Goal: Task Accomplishment & Management: Complete application form

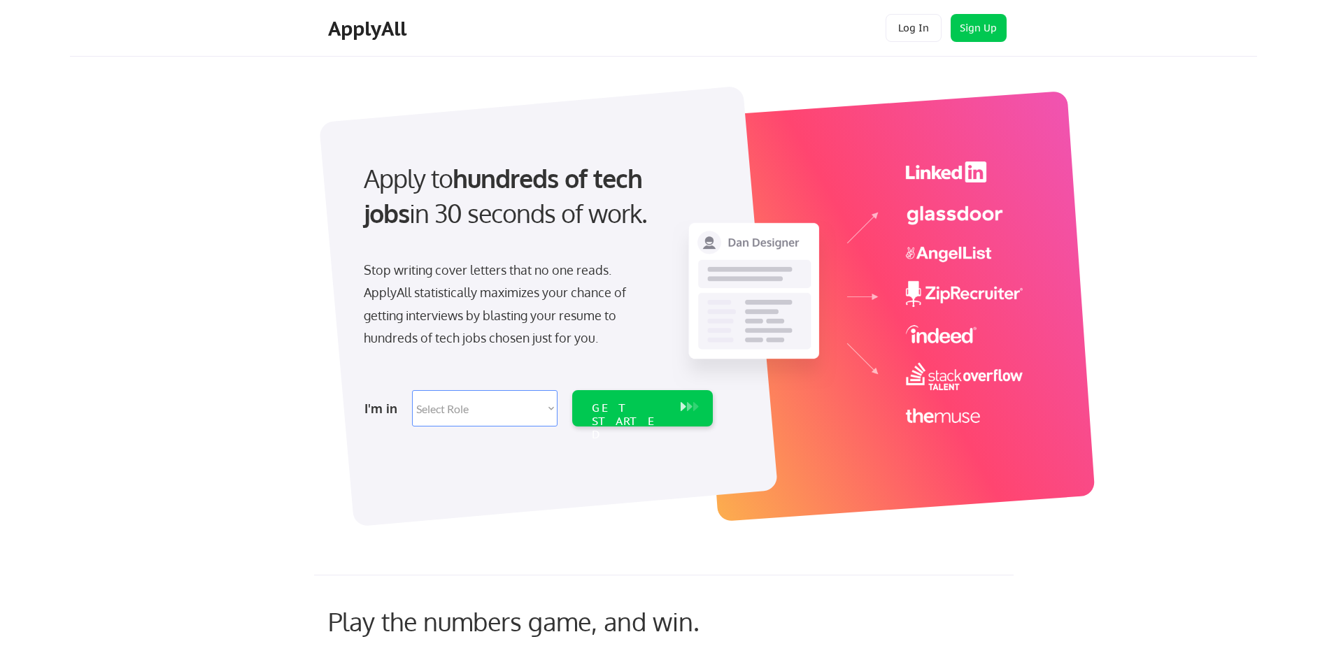
click at [443, 412] on select "Select Role Software Engineering Product Management Customer Success Sales UI/U…" at bounding box center [484, 408] width 145 height 36
select select ""hr_recruiting""
click at [412, 390] on select "Select Role Software Engineering Product Management Customer Success Sales UI/U…" at bounding box center [484, 408] width 145 height 36
select select ""hr_recruiting""
click at [617, 408] on div "GET STARTED" at bounding box center [629, 421] width 75 height 41
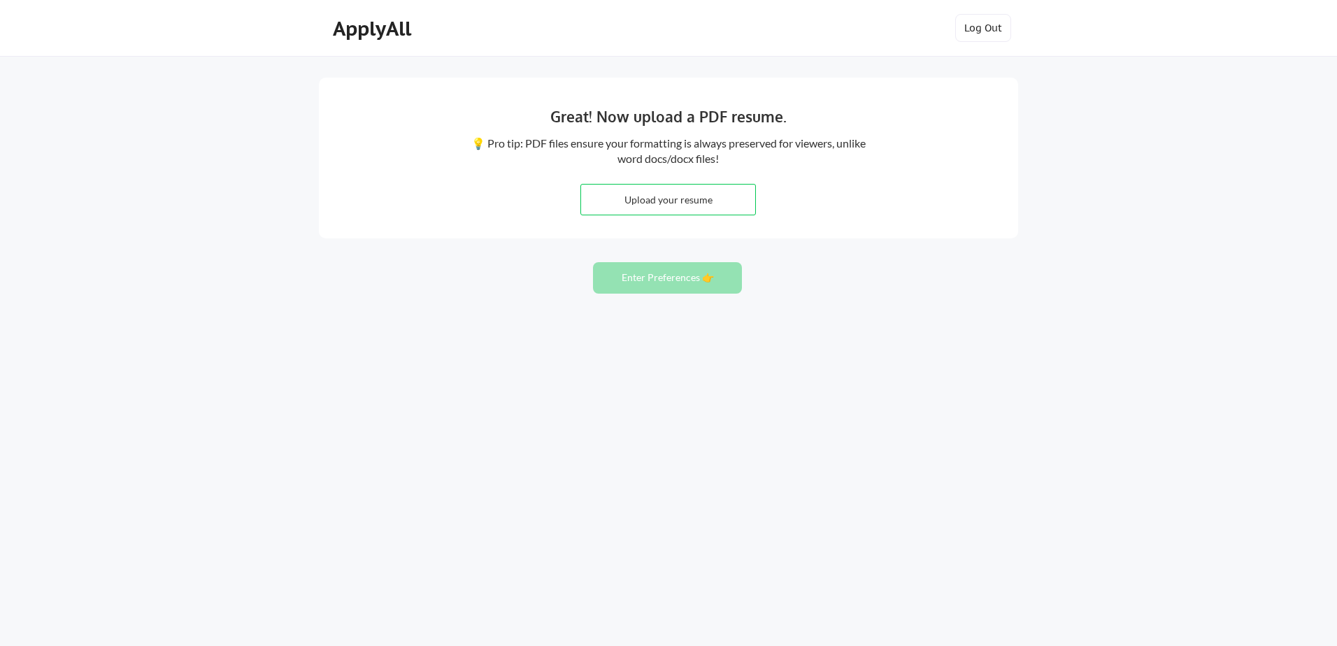
click at [655, 196] on input "file" at bounding box center [668, 200] width 174 height 30
type input "C:\fakepath\RF Resume 071825.docx"
drag, startPoint x: 721, startPoint y: 199, endPoint x: 611, endPoint y: 195, distance: 109.8
click at [611, 195] on input "file" at bounding box center [668, 200] width 174 height 30
click at [655, 199] on input "file" at bounding box center [668, 200] width 174 height 30
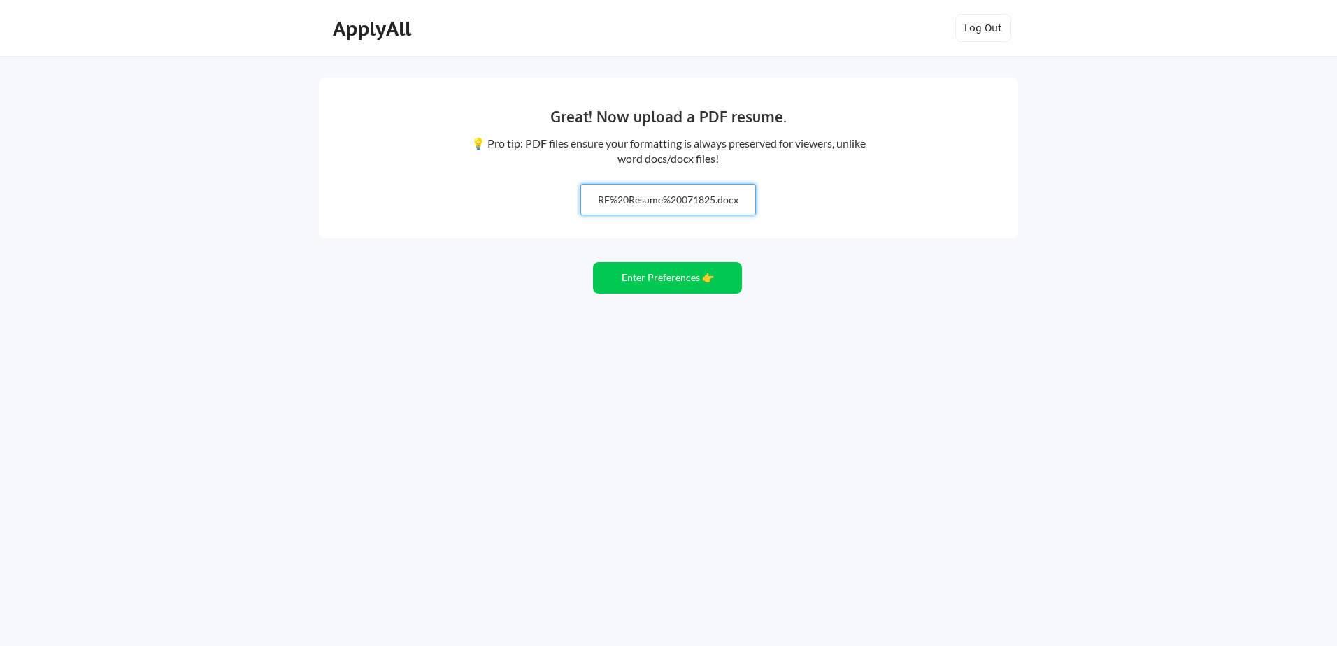
type input "C:\fakepath\RF Resume 071825.pdf"
click at [649, 273] on button "Enter Preferences 👉" at bounding box center [667, 277] width 149 height 31
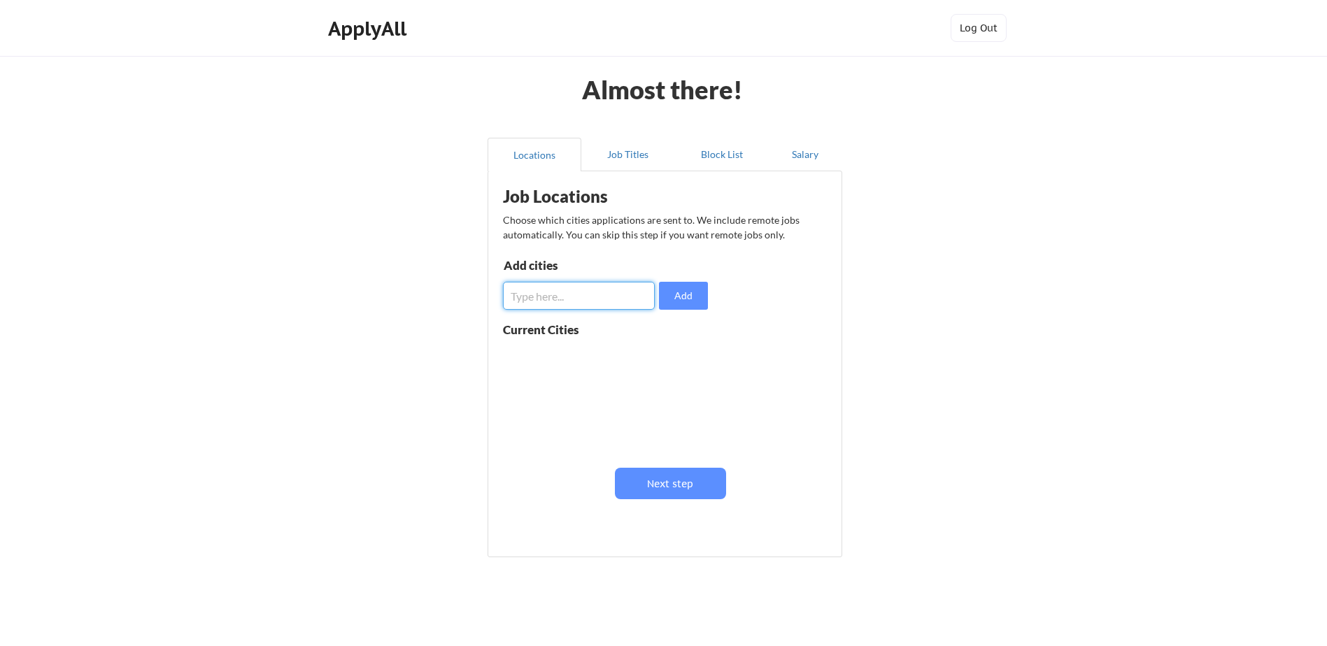
click at [582, 293] on input "input" at bounding box center [579, 296] width 152 height 28
type input "orlando"
click at [555, 302] on input "input" at bounding box center [579, 296] width 152 height 28
type input "Charleston"
click at [578, 298] on input "input" at bounding box center [579, 296] width 152 height 28
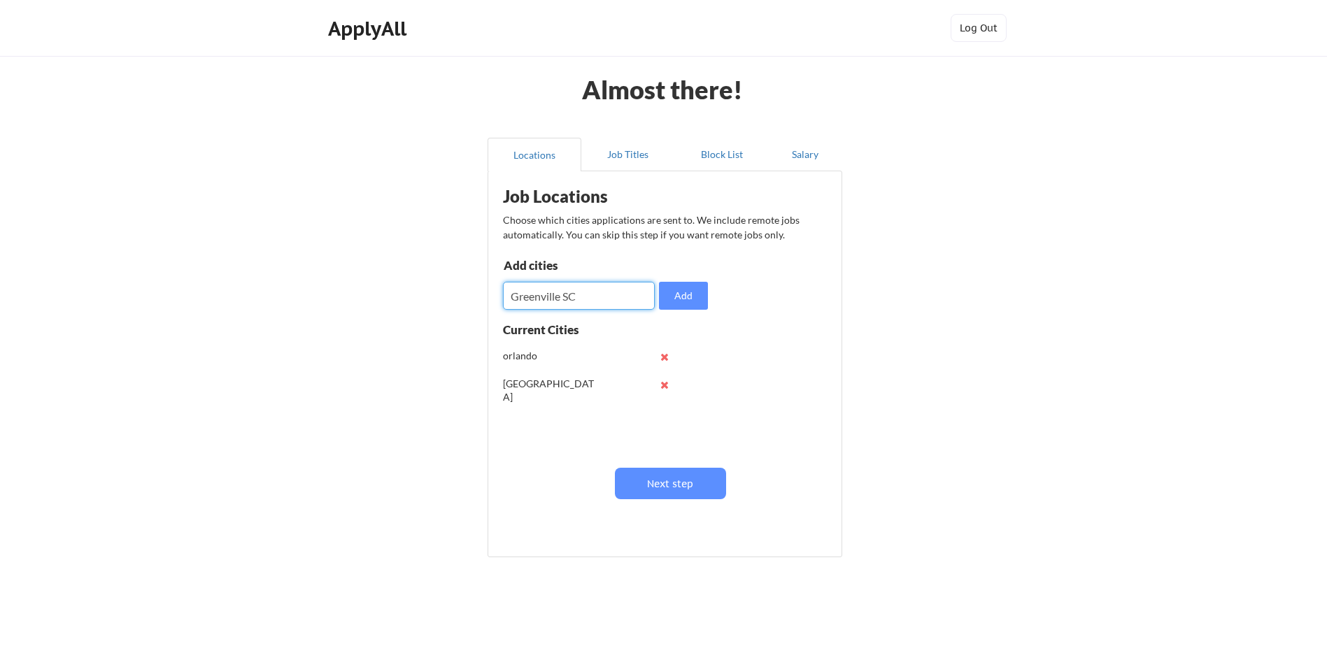
type input "Greenville SC"
click at [555, 304] on input "input" at bounding box center [579, 296] width 152 height 28
type input "Charlotte"
click at [531, 357] on div "orlando" at bounding box center [549, 356] width 92 height 14
drag, startPoint x: 508, startPoint y: 290, endPoint x: 469, endPoint y: 290, distance: 39.2
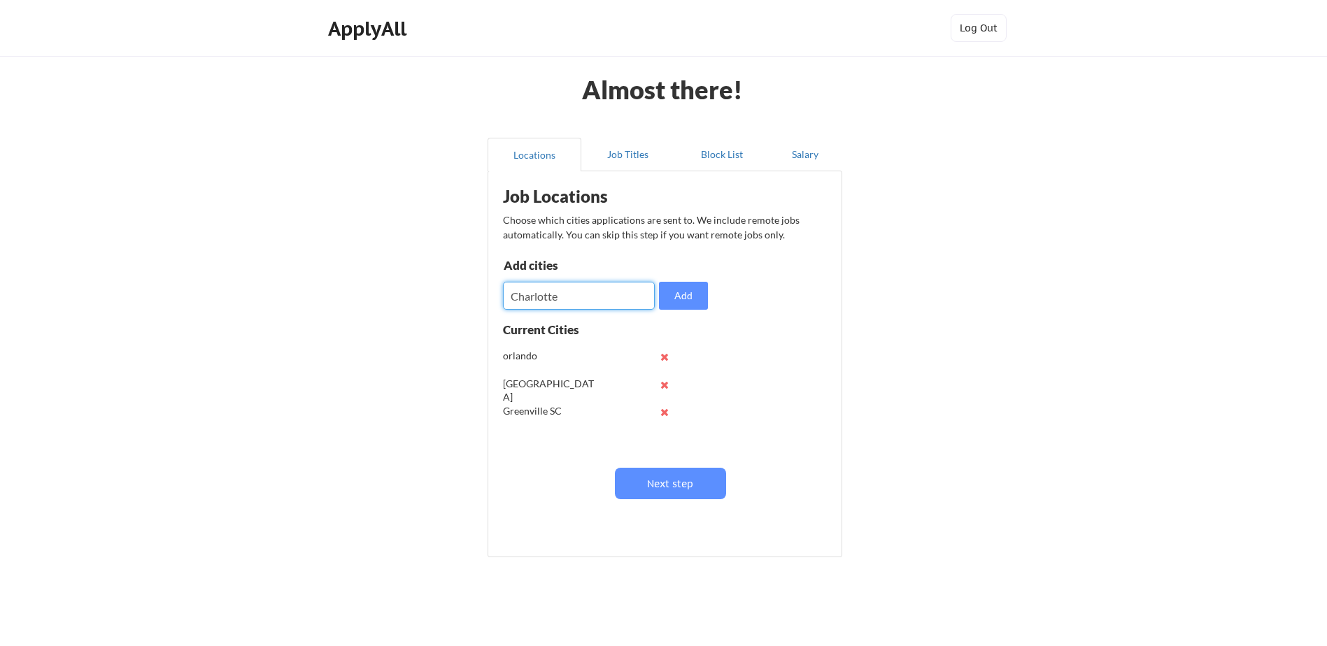
click at [469, 290] on div "Almost there! Locations Job Titles Block List Salary Job Locations Choose which…" at bounding box center [663, 342] width 1327 height 685
click at [552, 296] on input "input" at bounding box center [579, 296] width 152 height 28
type input "Lake Mary [GEOGRAPHIC_DATA]"
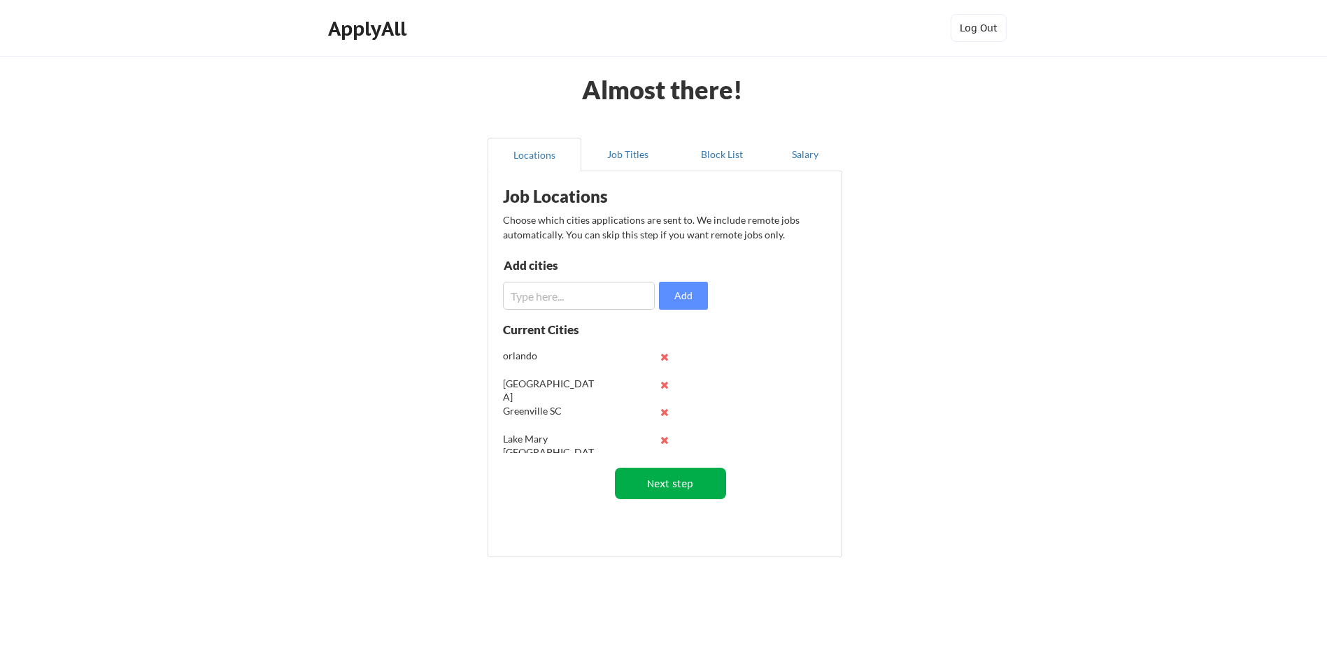
click at [668, 483] on button "Next step" at bounding box center [670, 483] width 111 height 31
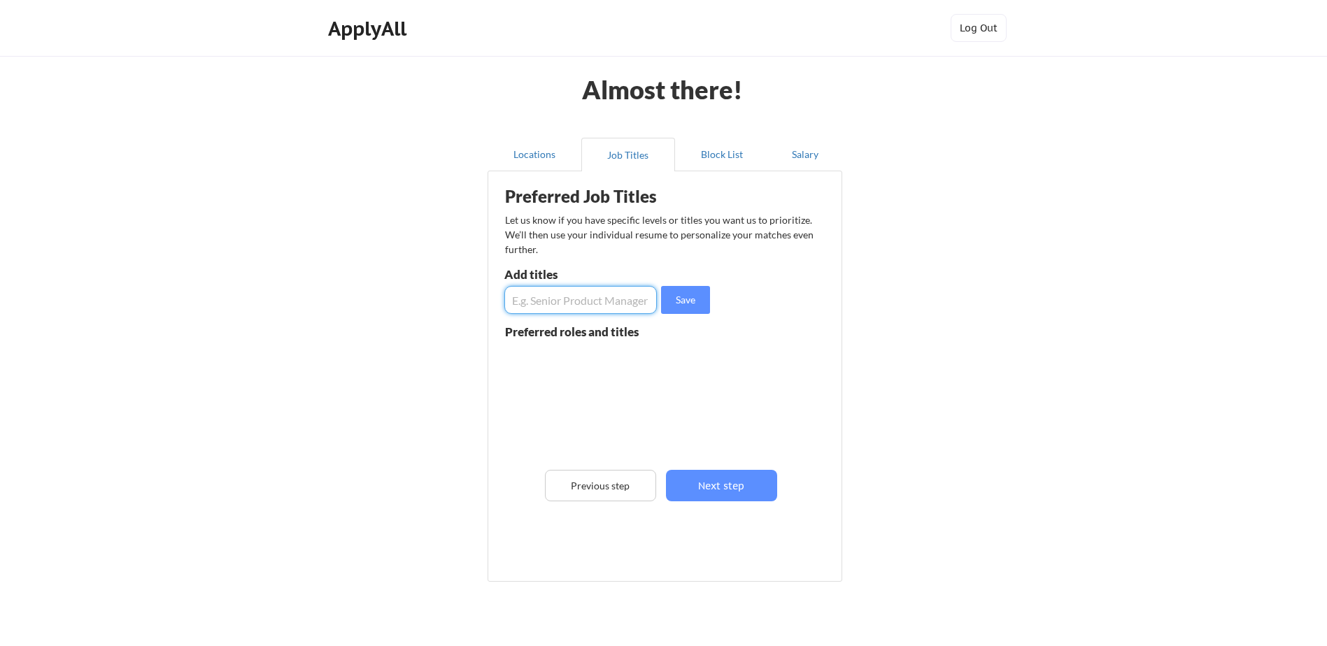
click at [551, 294] on input "input" at bounding box center [580, 300] width 152 height 28
type input "Human Resources Executive"
click at [685, 289] on button "Save" at bounding box center [685, 300] width 49 height 28
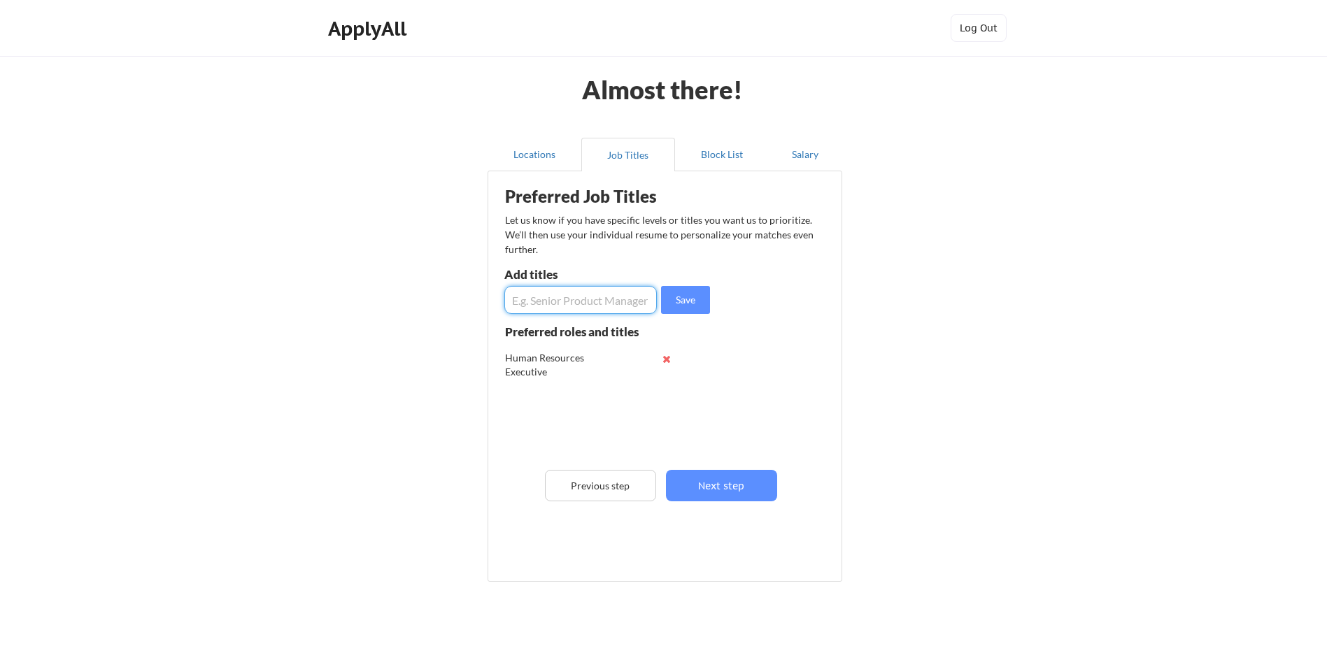
click at [578, 302] on input "input" at bounding box center [580, 300] width 152 height 28
type input "Chief People Officer"
drag, startPoint x: 683, startPoint y: 294, endPoint x: 608, endPoint y: 297, distance: 74.9
click at [683, 294] on button "Save" at bounding box center [685, 300] width 49 height 28
click at [603, 300] on input "input" at bounding box center [580, 300] width 152 height 28
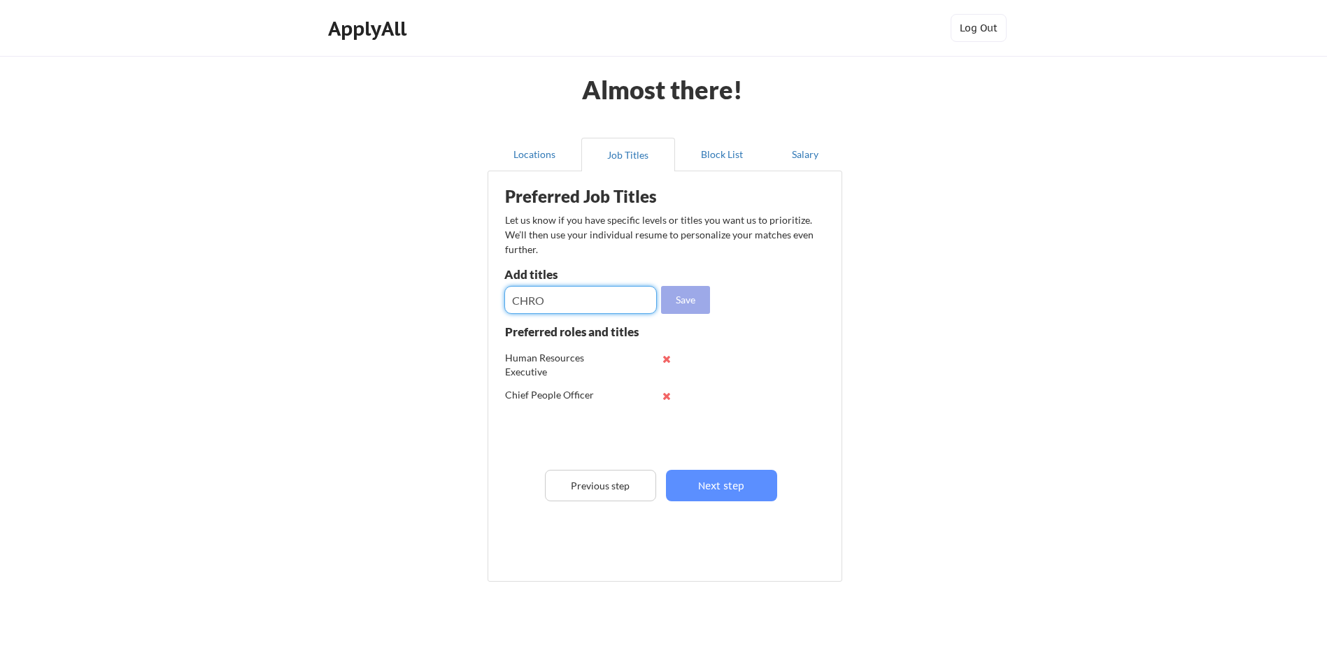
type input "CHRO"
click at [680, 296] on button "Save" at bounding box center [685, 300] width 49 height 28
click at [531, 298] on input "input" at bounding box center [580, 300] width 152 height 28
type input "VP Human Resources"
click at [678, 298] on button "Save" at bounding box center [685, 300] width 49 height 28
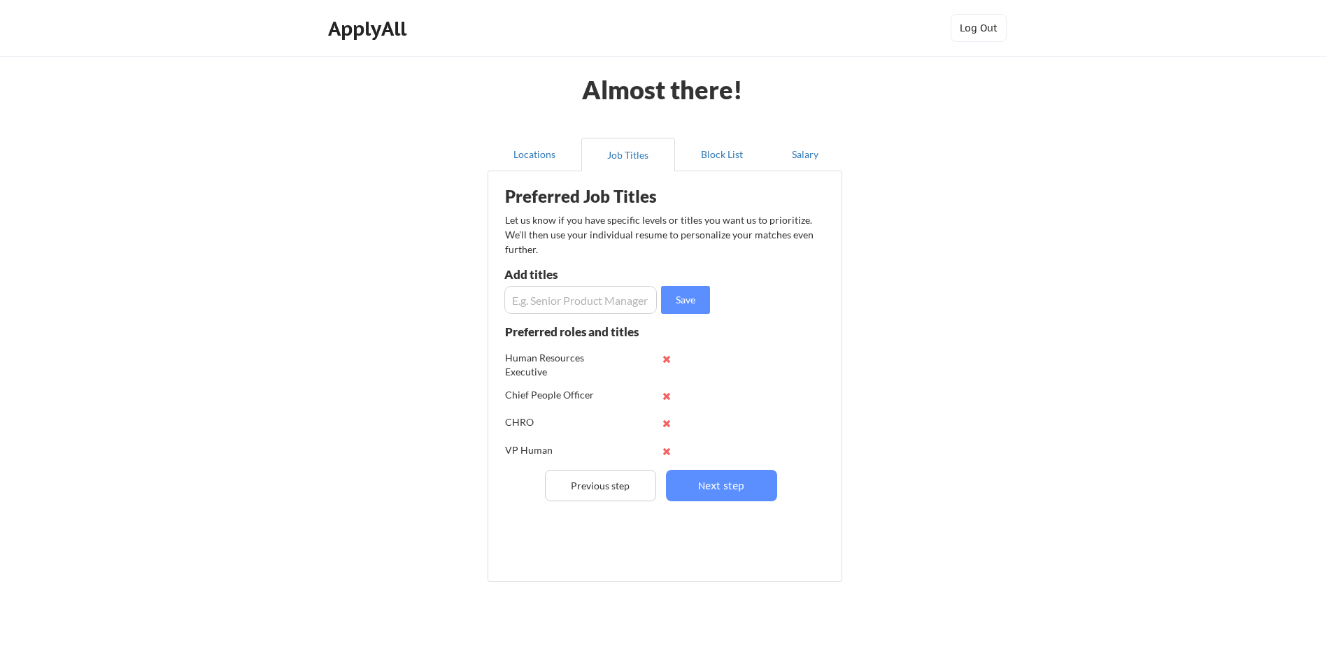
click at [525, 301] on input "input" at bounding box center [580, 300] width 152 height 28
type input "AVP Human Resources"
click at [689, 296] on button "Save" at bounding box center [685, 300] width 49 height 28
click at [558, 299] on input "input" at bounding box center [580, 300] width 152 height 28
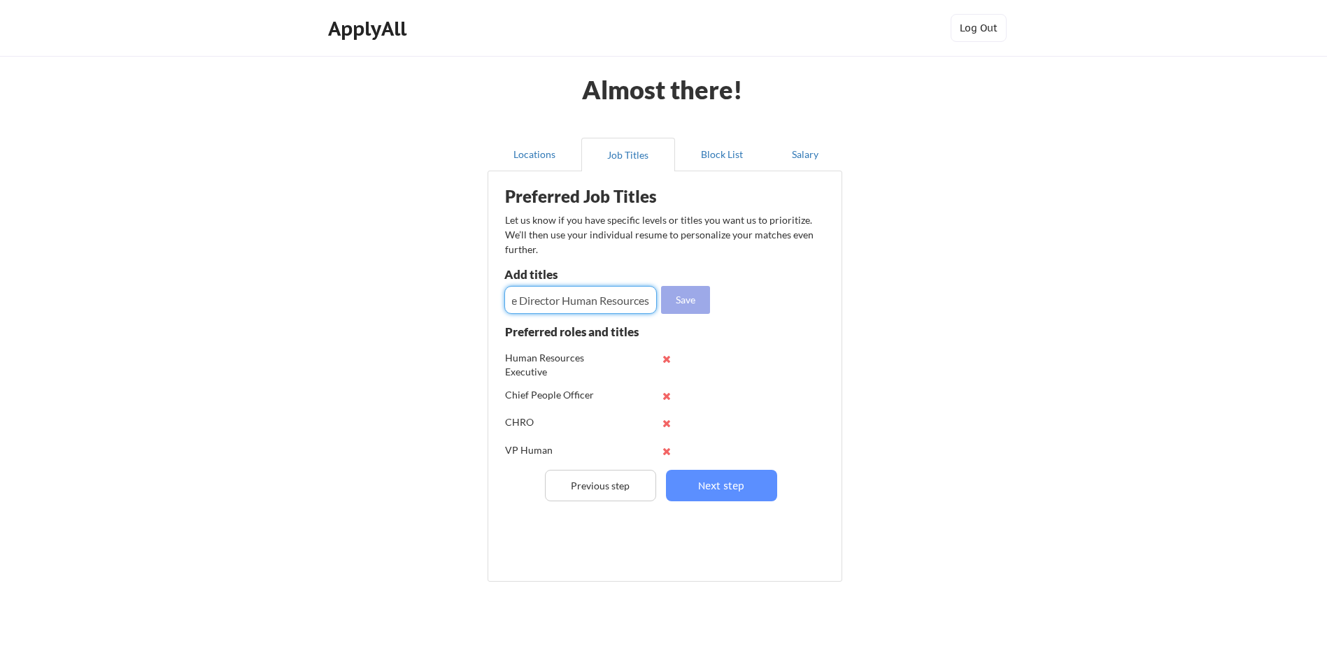
type input "Executive Director Human Resources"
drag, startPoint x: 685, startPoint y: 296, endPoint x: 676, endPoint y: 299, distance: 9.7
click at [685, 296] on button "Save" at bounding box center [685, 300] width 49 height 28
click at [544, 301] on input "input" at bounding box center [580, 300] width 152 height 28
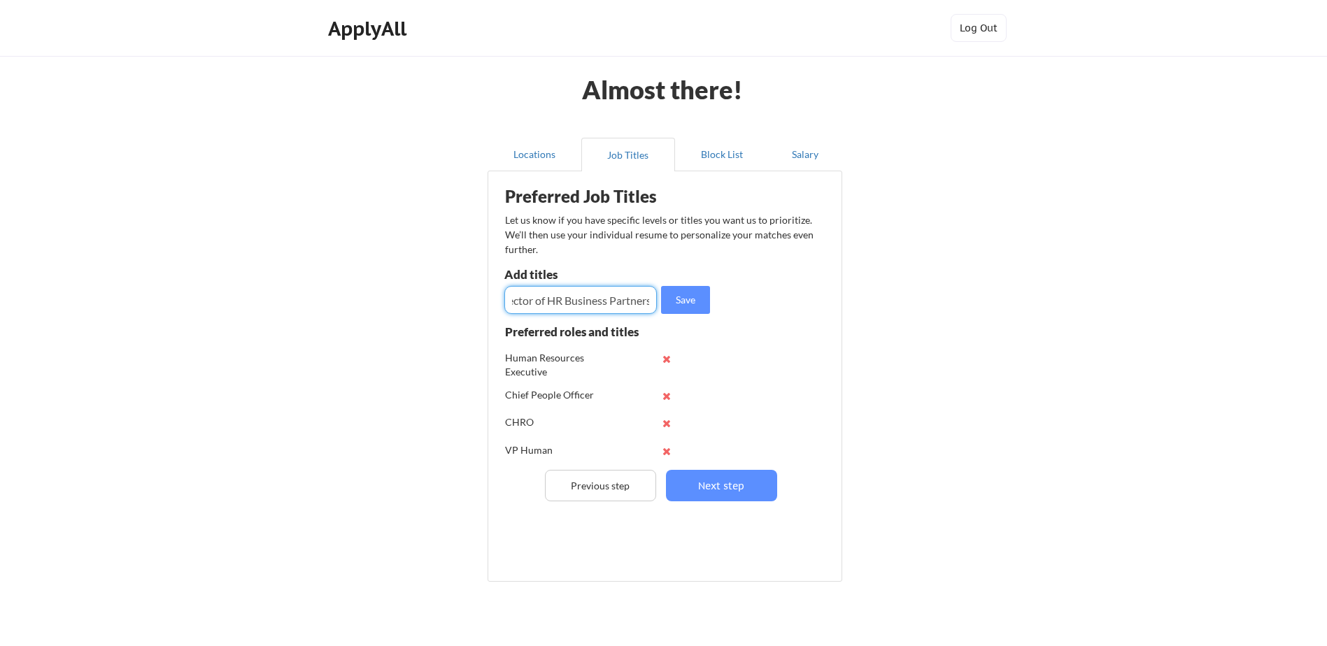
scroll to position [0, 24]
type input "Director of HR Business Partners"
click at [552, 299] on input "input" at bounding box center [580, 300] width 152 height 28
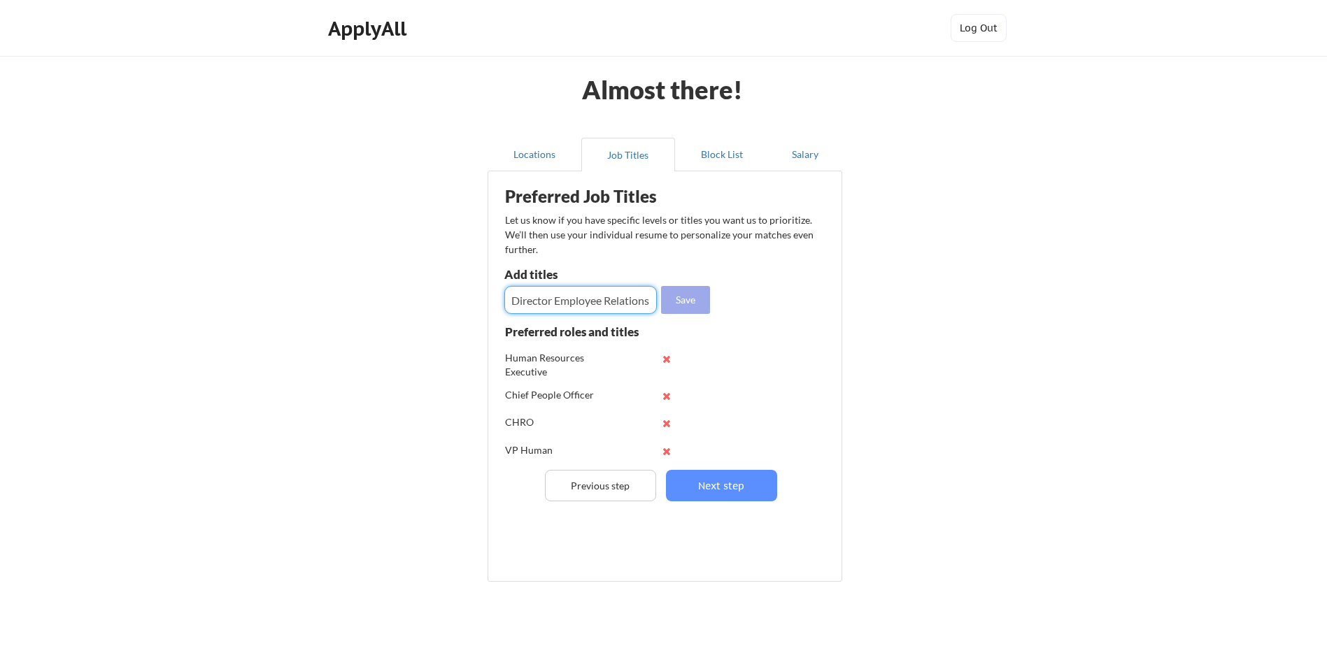
type input "Director Employee Relations"
click at [684, 294] on button "Save" at bounding box center [685, 300] width 49 height 28
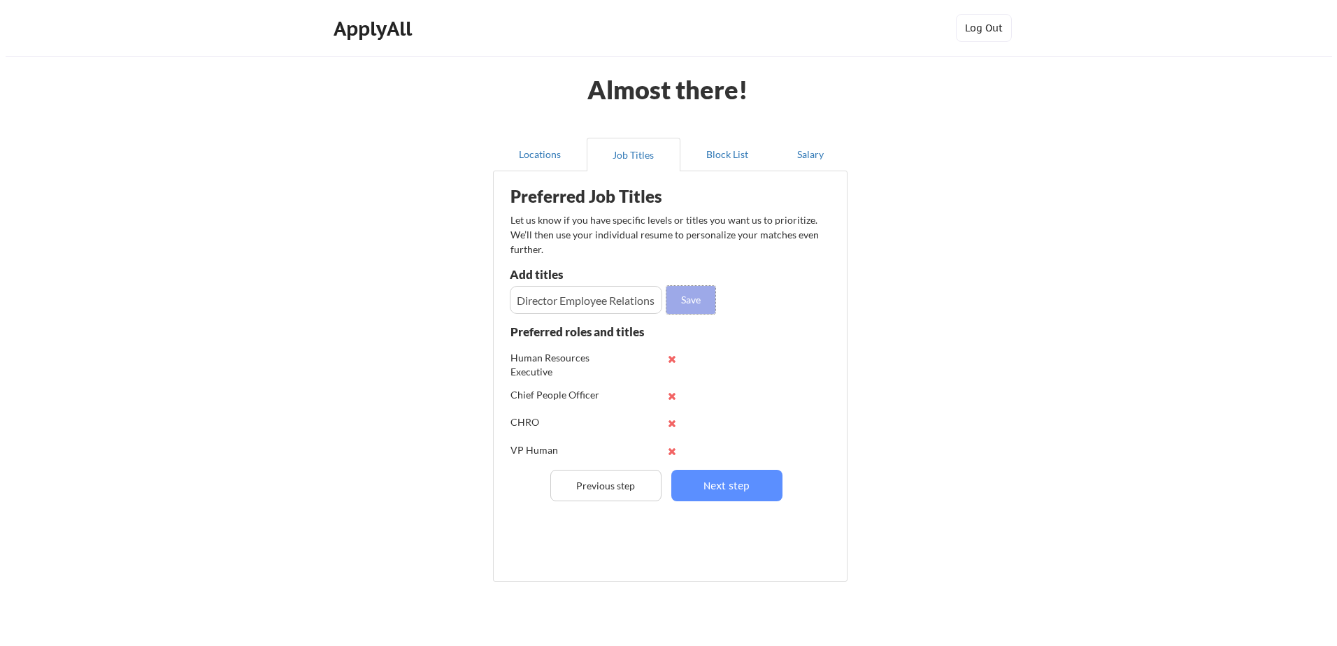
scroll to position [0, 0]
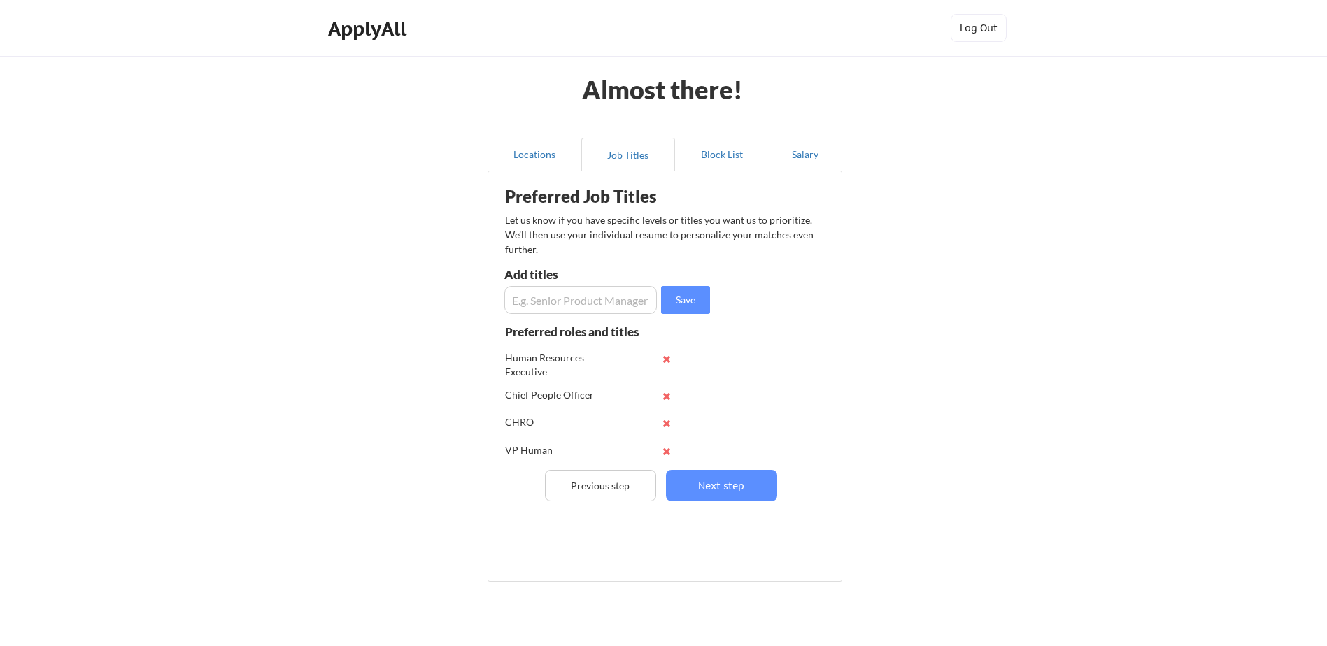
click at [531, 303] on input "input" at bounding box center [580, 300] width 152 height 28
type input "Senior HRBP"
click at [669, 297] on button "Save" at bounding box center [685, 300] width 49 height 28
click at [714, 476] on button "Next step" at bounding box center [721, 485] width 111 height 31
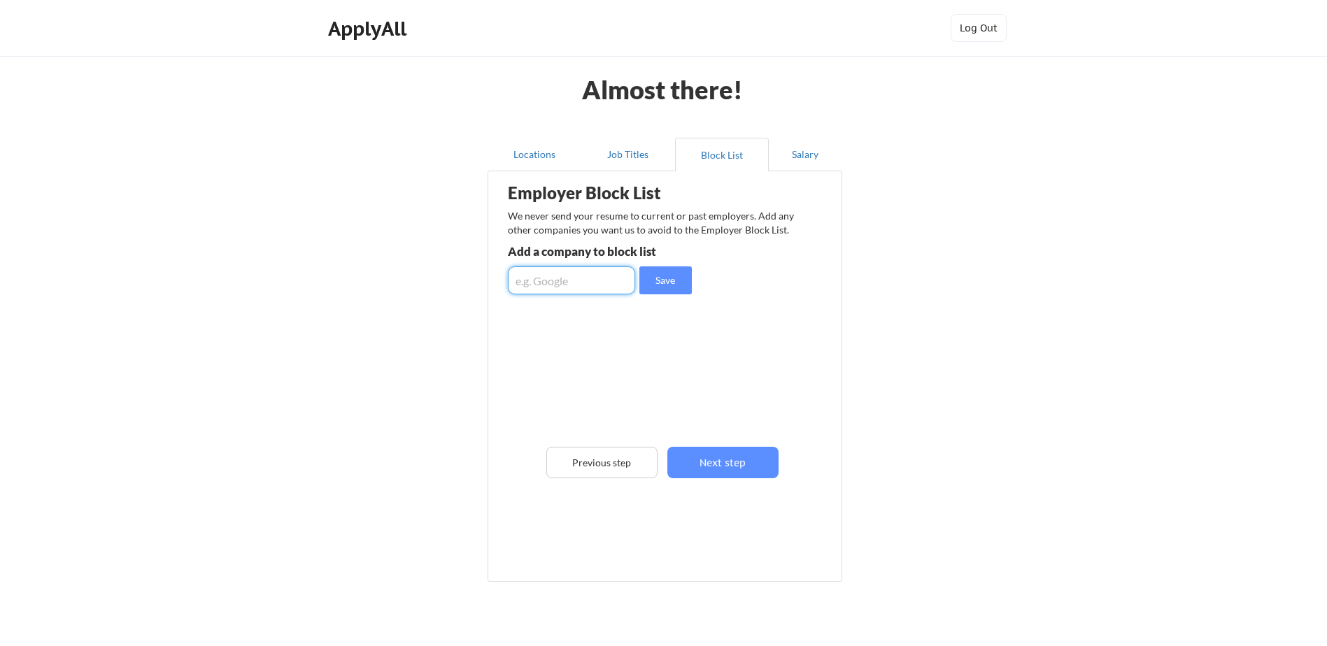
click at [553, 278] on input "input" at bounding box center [571, 280] width 127 height 28
type input "MUSC Health"
click at [663, 276] on button "Save" at bounding box center [665, 280] width 52 height 28
click at [558, 280] on input "input" at bounding box center [571, 280] width 127 height 28
type input "The Home Depot"
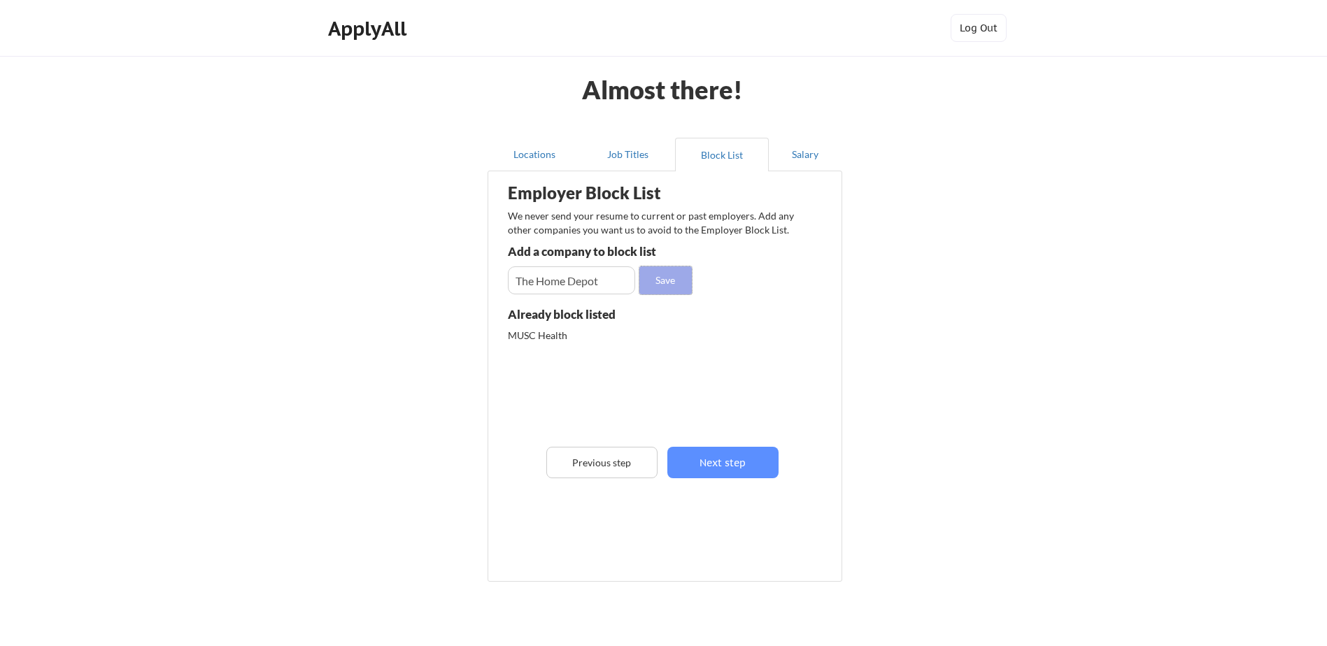
click at [674, 280] on button "Save" at bounding box center [665, 280] width 52 height 28
click at [569, 285] on input "input" at bounding box center [571, 280] width 127 height 28
click at [722, 463] on button "Next step" at bounding box center [722, 462] width 111 height 31
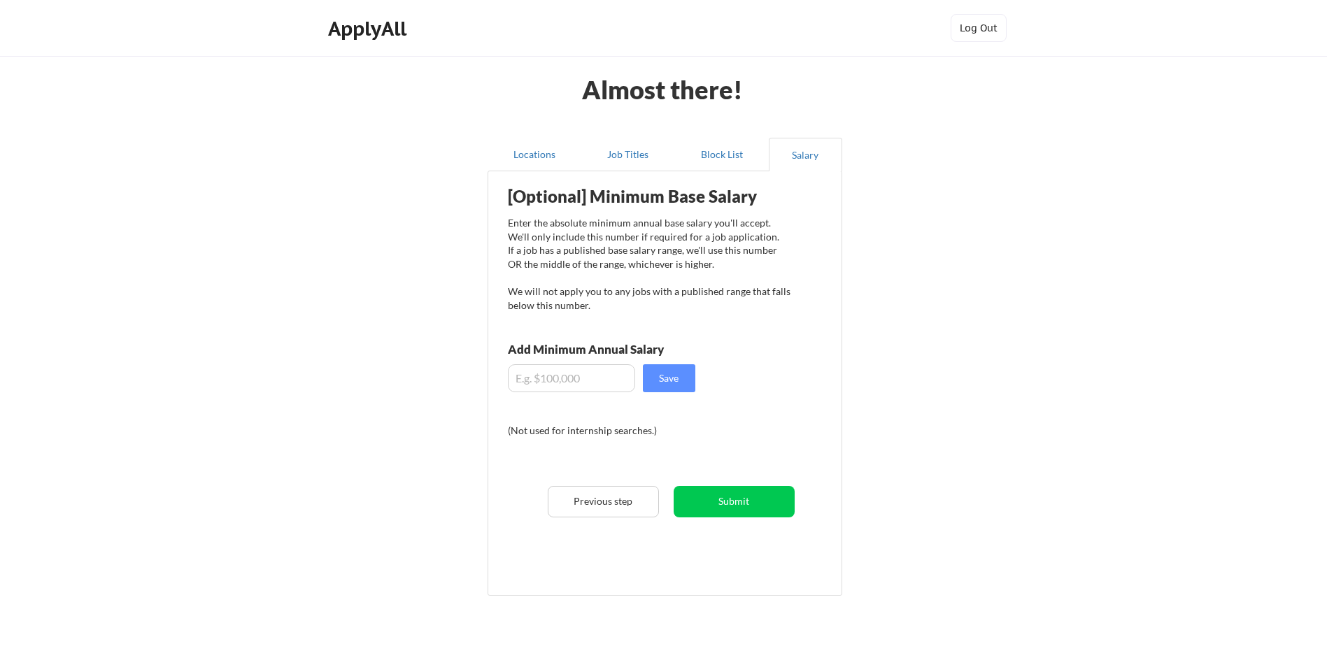
click at [561, 385] on input "input" at bounding box center [571, 378] width 127 height 28
type input "$170,000"
click at [665, 373] on button "Save" at bounding box center [669, 378] width 52 height 28
click at [731, 498] on button "Submit" at bounding box center [733, 501] width 121 height 31
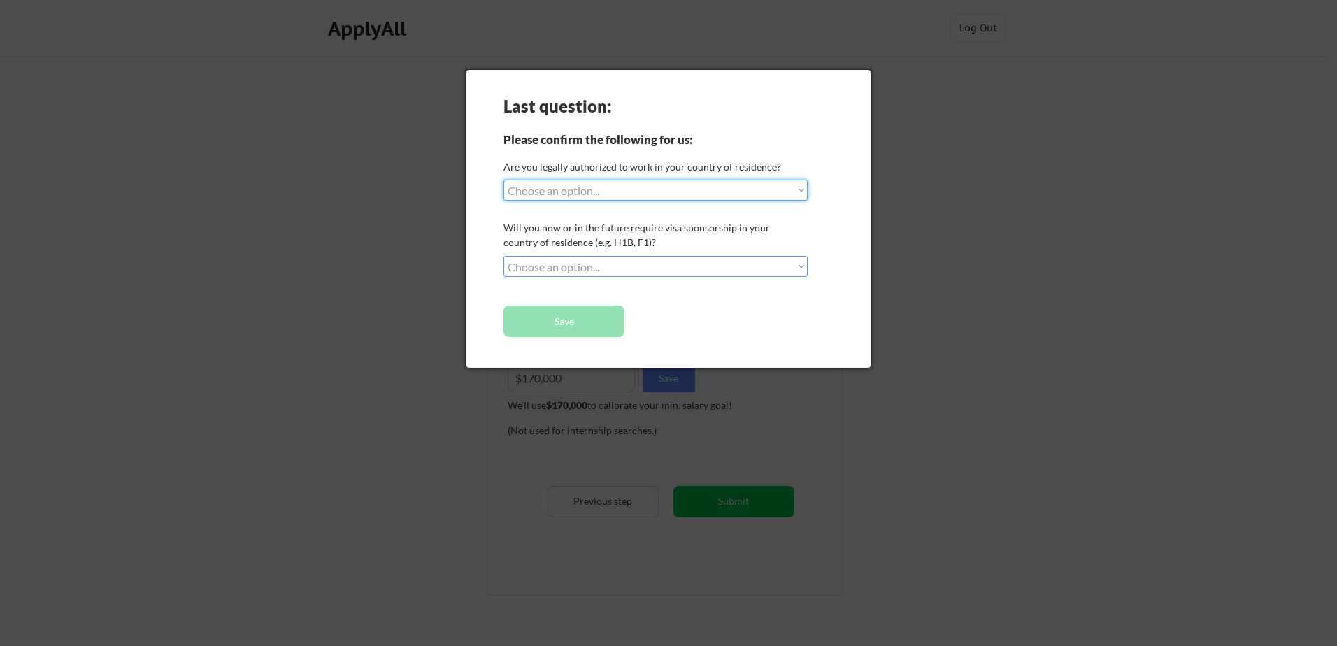
click at [571, 191] on select "Choose an option... Yes, I am a US Citizen Yes, I am a Canadian Citizen Yes, I …" at bounding box center [655, 190] width 304 height 21
select select ""yes__i_am_a_us_citizen""
click at [503, 180] on select "Choose an option... Yes, I am a US Citizen Yes, I am a Canadian Citizen Yes, I …" at bounding box center [655, 190] width 304 height 21
click at [569, 263] on select "Choose an option... No, I will not need sponsorship Yes, I will need sponsorship" at bounding box center [655, 266] width 304 height 21
select select ""no__i_will_not_need_sponsorship""
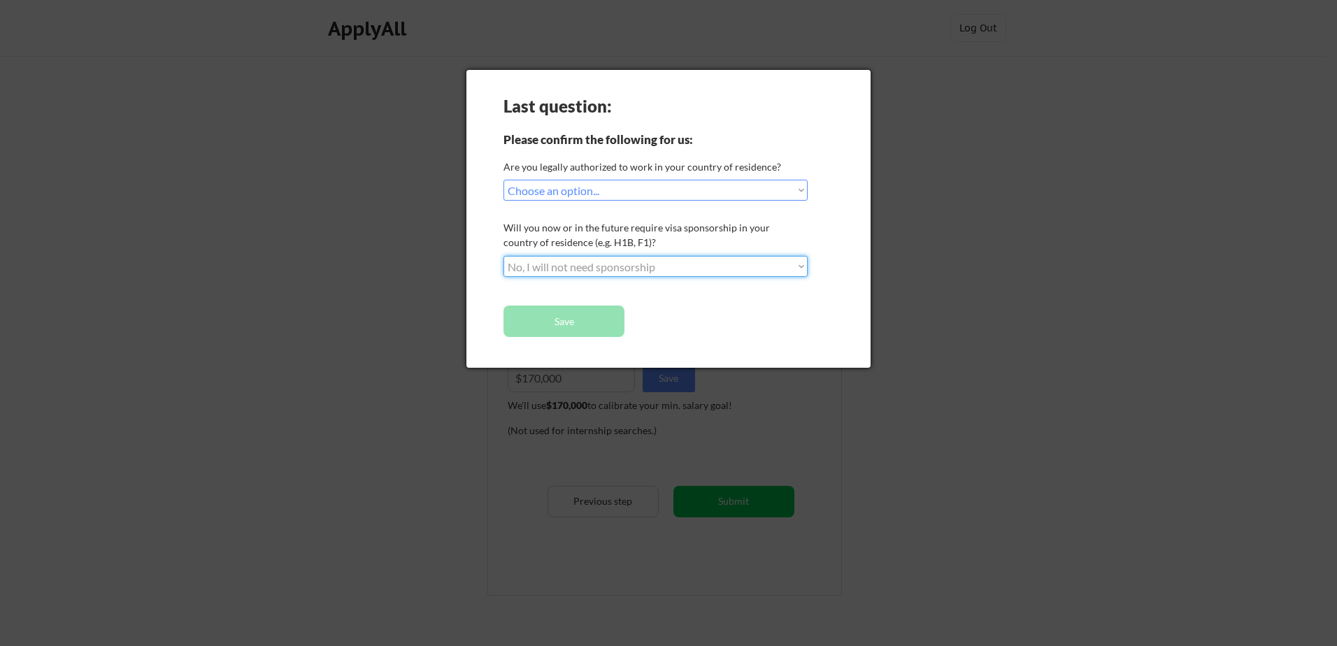
click at [503, 256] on select "Choose an option... No, I will not need sponsorship Yes, I will need sponsorship" at bounding box center [655, 266] width 304 height 21
click at [548, 315] on button "Save" at bounding box center [563, 321] width 121 height 31
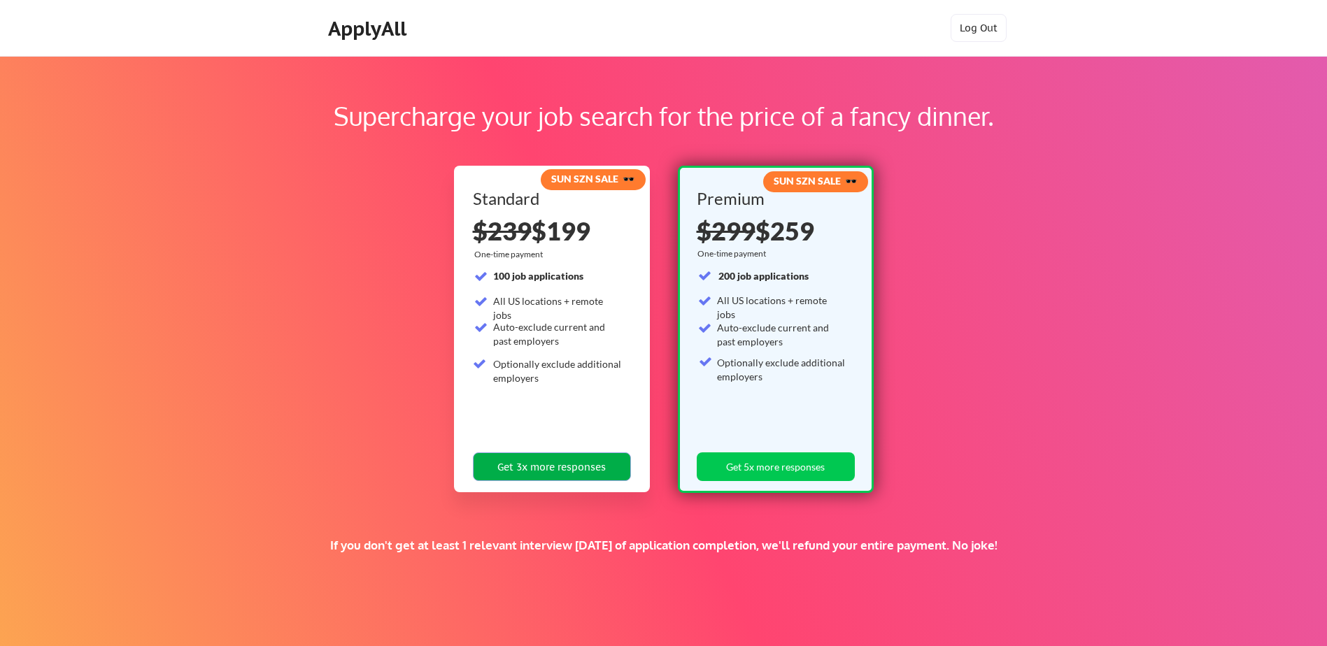
click at [545, 462] on button "Get 3x more responses" at bounding box center [552, 466] width 158 height 29
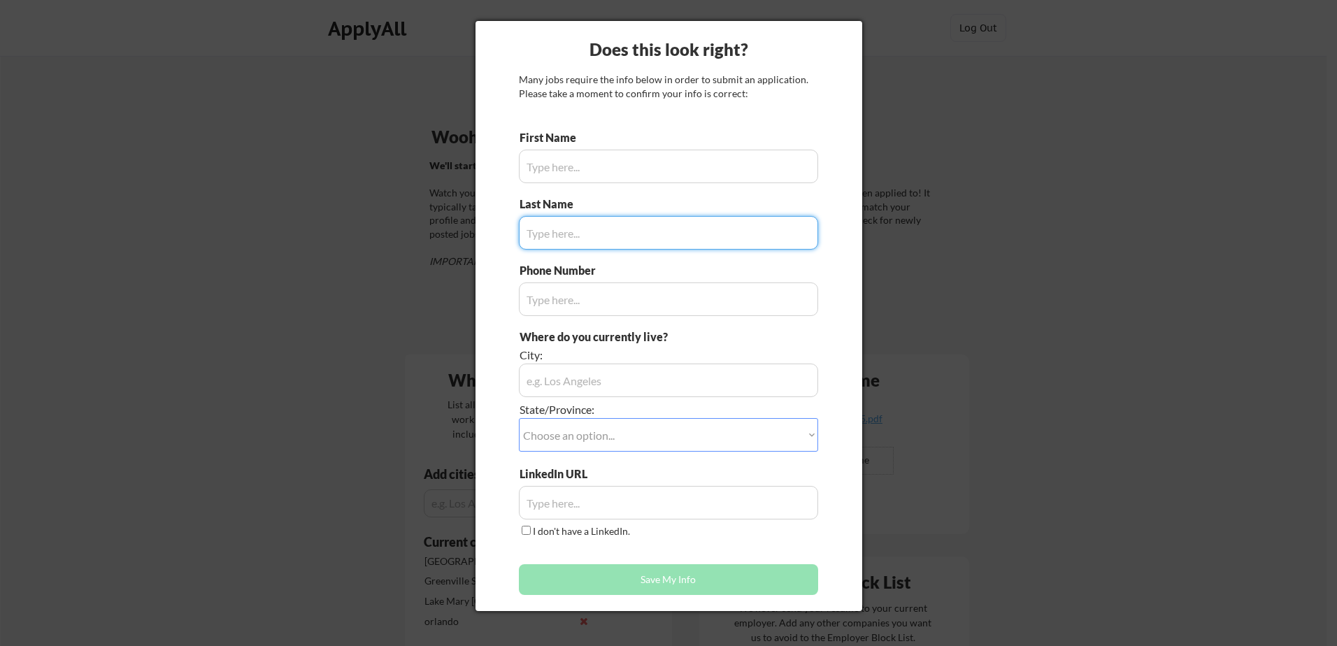
type input "[PERSON_NAME]"
type input "864.884.6305"
type input "[GEOGRAPHIC_DATA], SC 29485"
type input "[PERSON_NAME]"
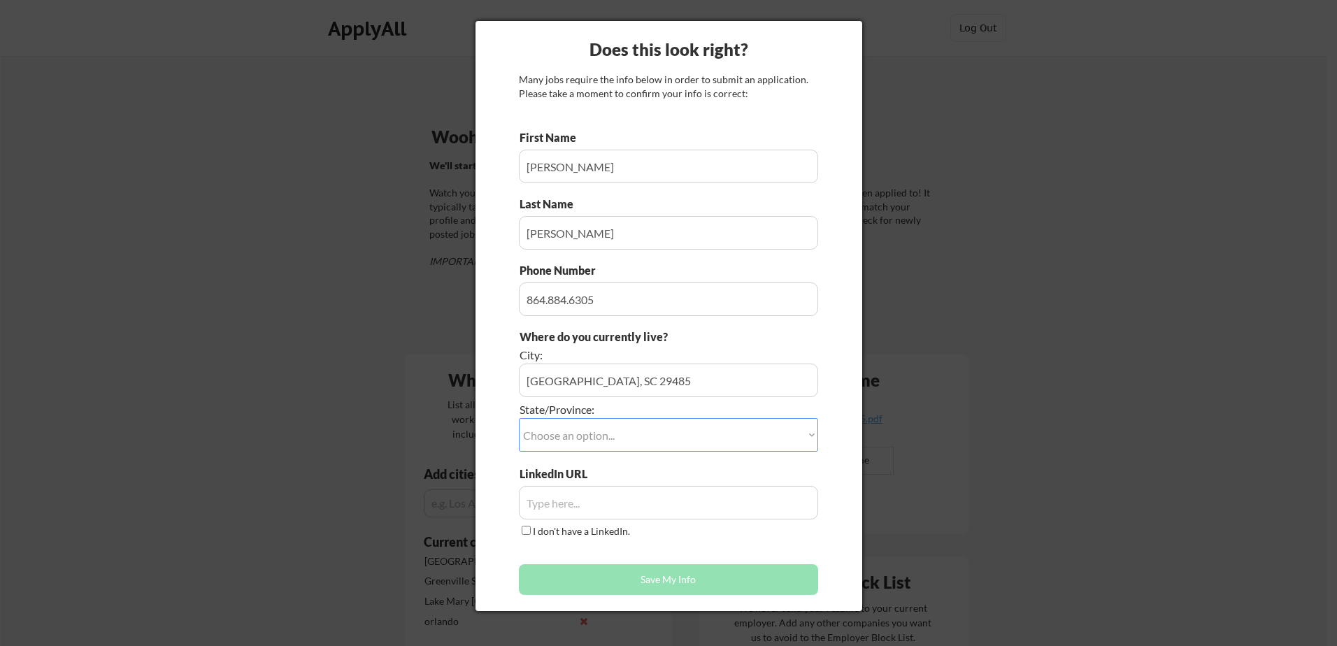
click at [943, 142] on div at bounding box center [668, 323] width 1337 height 646
click at [371, 115] on div at bounding box center [668, 323] width 1337 height 646
click at [550, 41] on div "Does this look right?" at bounding box center [669, 50] width 387 height 24
click at [586, 435] on select "Choose an option... Other/Not Applicable [US_STATE] [US_STATE] [GEOGRAPHIC_DATA…" at bounding box center [668, 435] width 299 height 34
select select ""[US_STATE]""
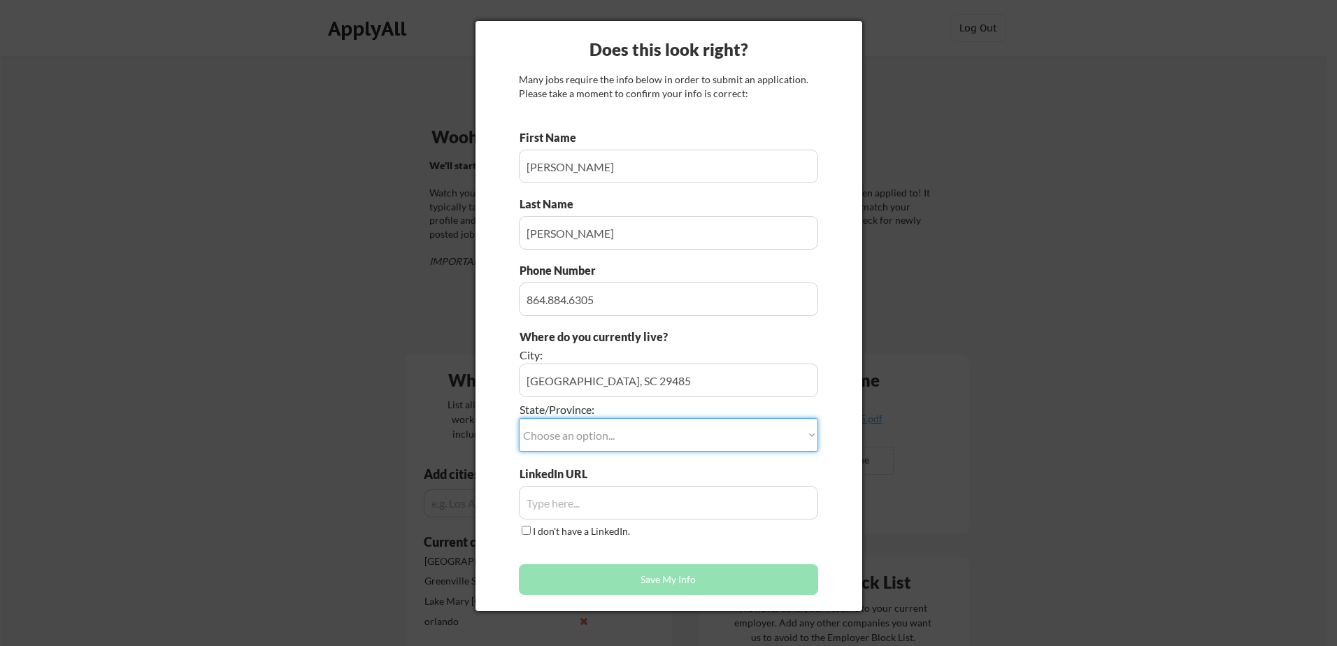
click at [519, 418] on select "Choose an option... Other/Not Applicable [US_STATE] [US_STATE] [GEOGRAPHIC_DATA…" at bounding box center [668, 435] width 299 height 34
click at [566, 503] on input "input" at bounding box center [668, 503] width 299 height 34
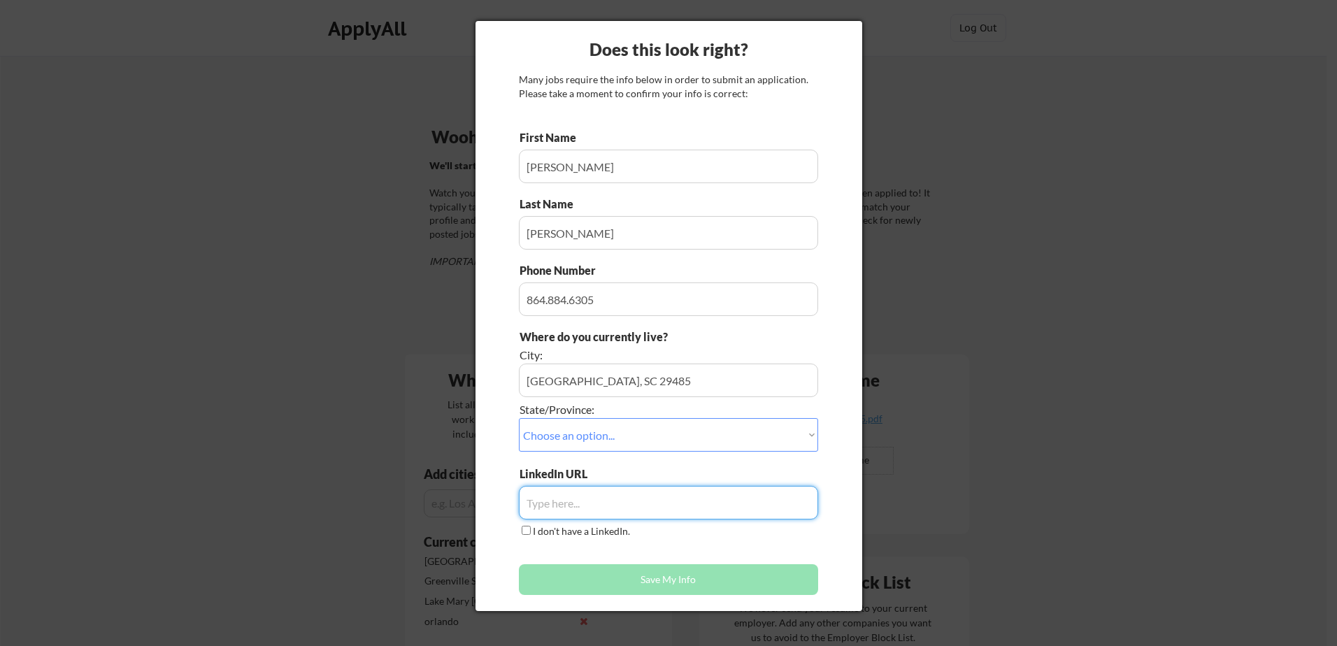
paste input "[URL][DOMAIN_NAME]"
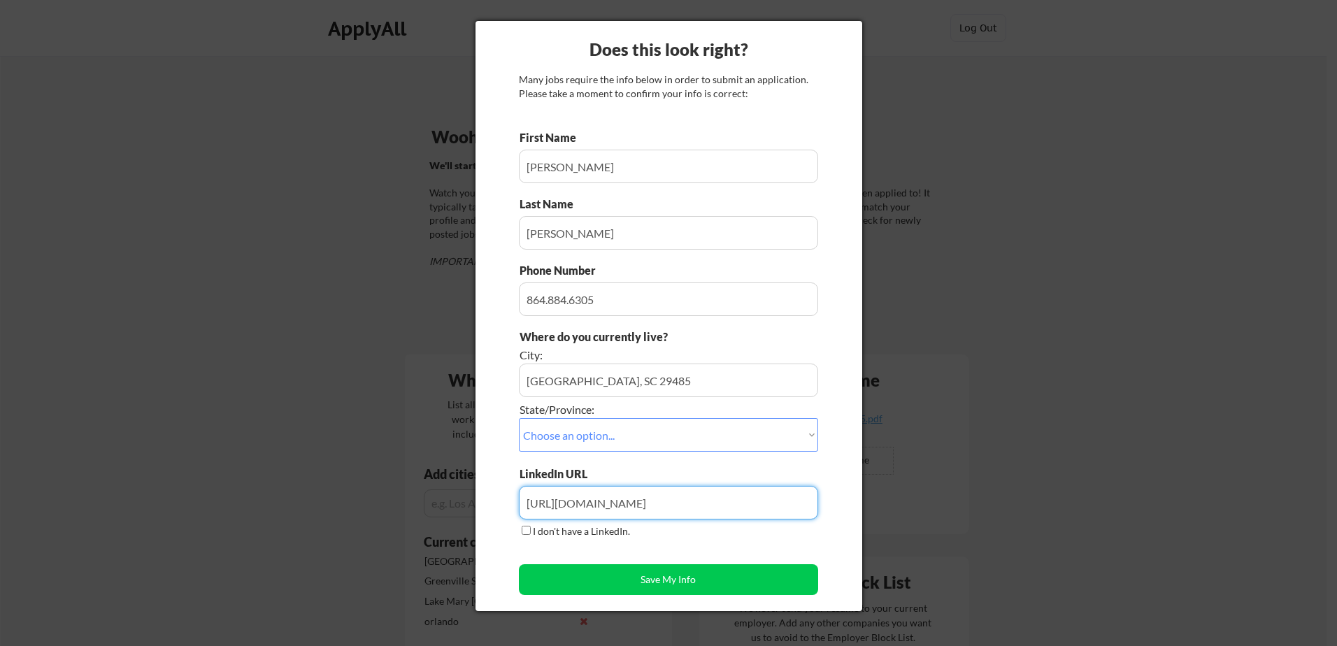
type input "[URL][DOMAIN_NAME]"
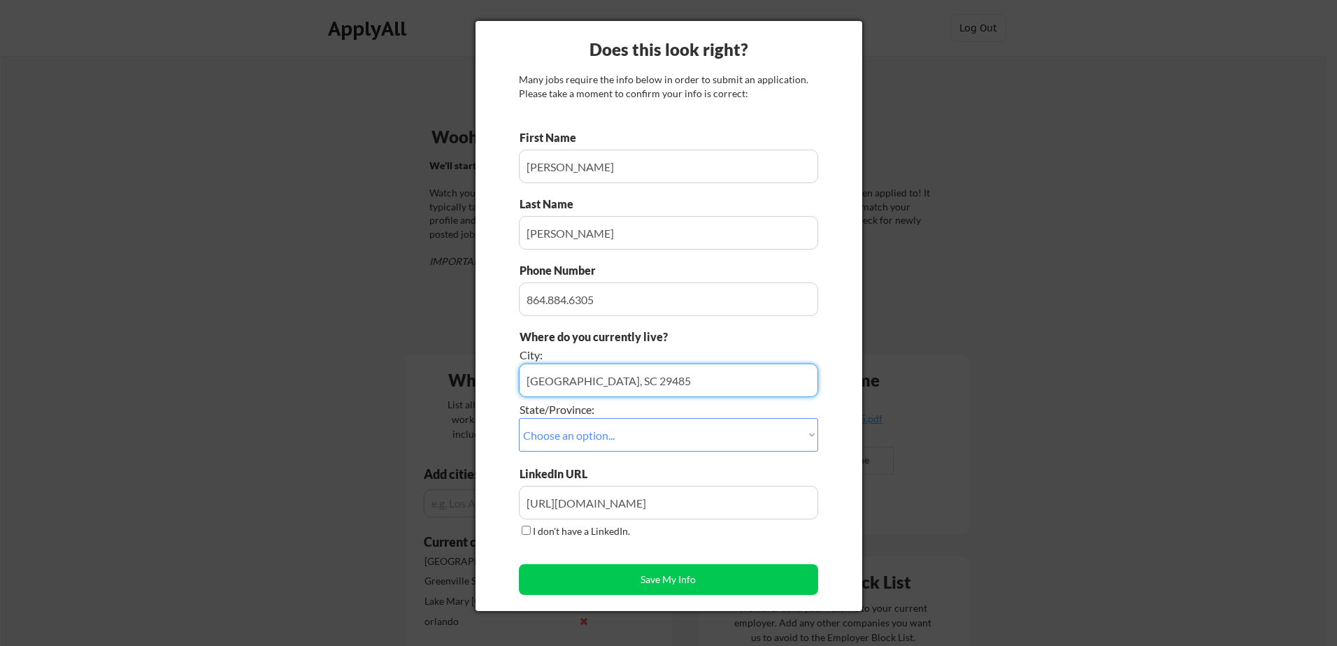
drag, startPoint x: 649, startPoint y: 380, endPoint x: 583, endPoint y: 381, distance: 65.7
click at [583, 381] on input "input" at bounding box center [668, 381] width 299 height 34
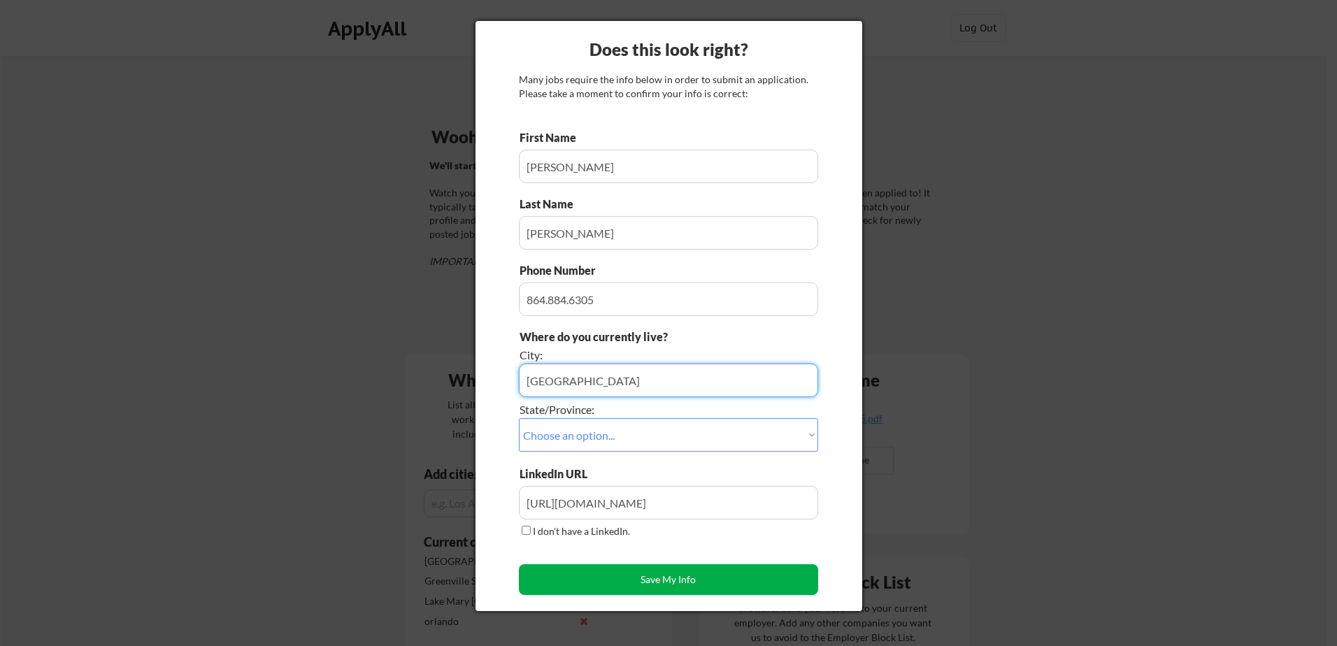
type input "[GEOGRAPHIC_DATA]"
click at [668, 581] on button "Save My Info" at bounding box center [668, 579] width 299 height 31
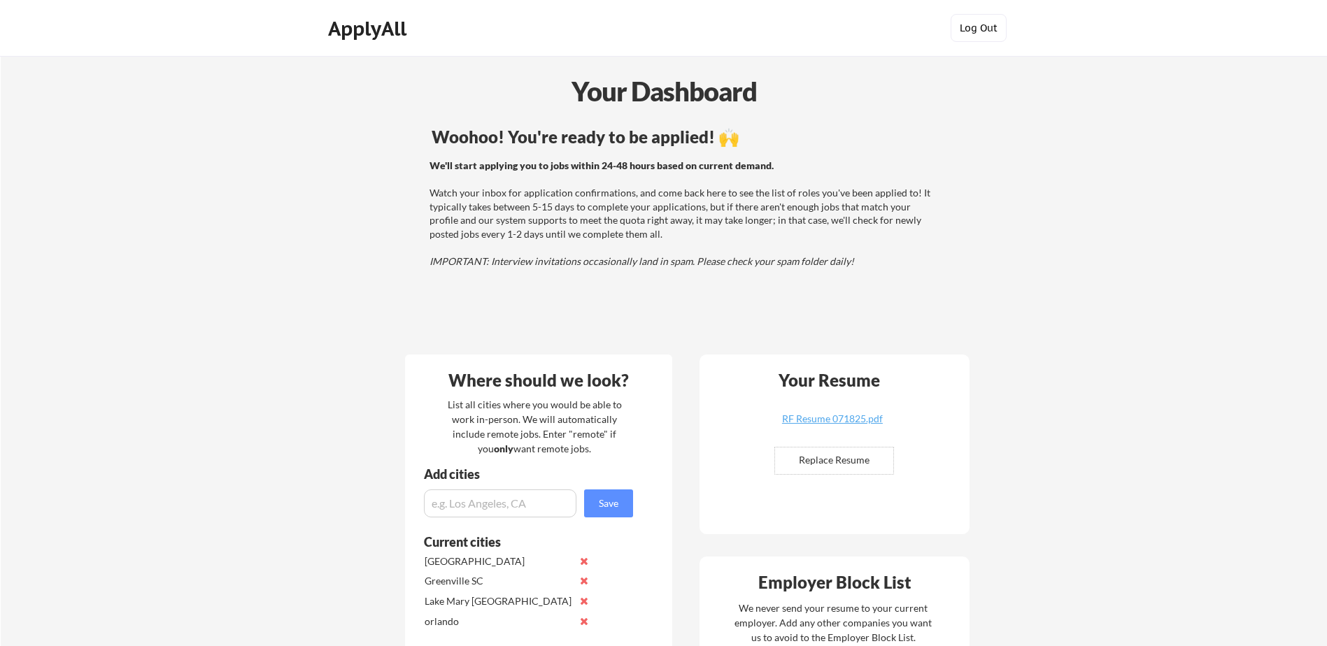
click at [982, 25] on button "Log Out" at bounding box center [978, 28] width 56 height 28
